Goal: Navigation & Orientation: Find specific page/section

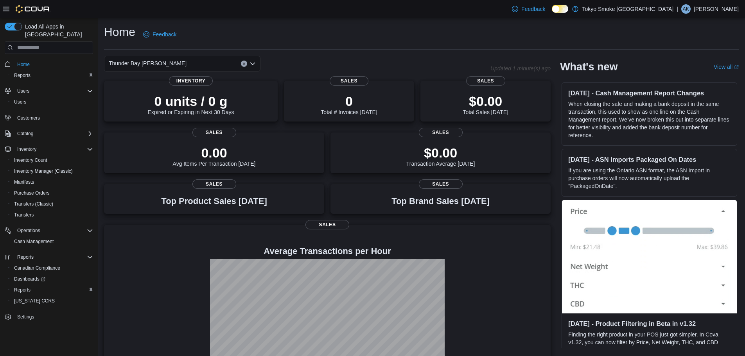
click at [707, 13] on p "Andi Kapush" at bounding box center [716, 8] width 45 height 9
click at [693, 72] on button "Sign Out" at bounding box center [700, 76] width 72 height 13
